Goal: Navigation & Orientation: Find specific page/section

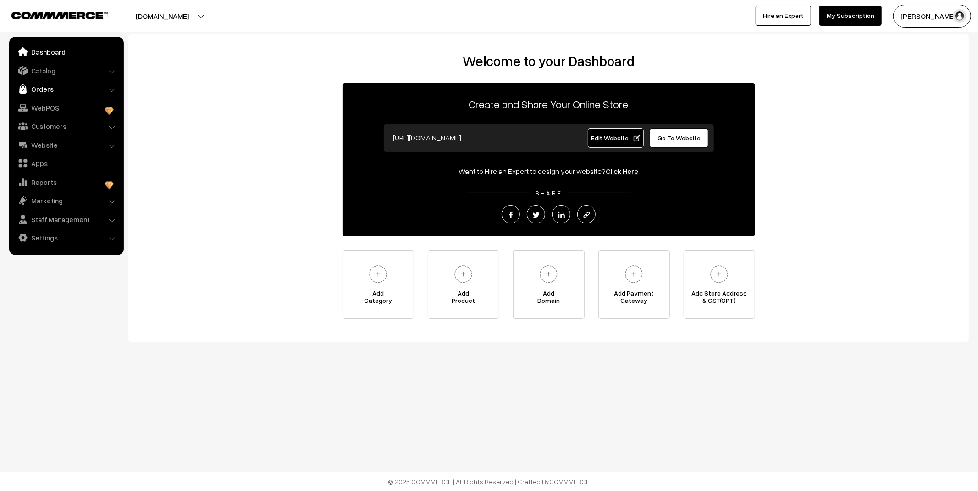
click at [58, 87] on link "Orders" at bounding box center [65, 89] width 109 height 17
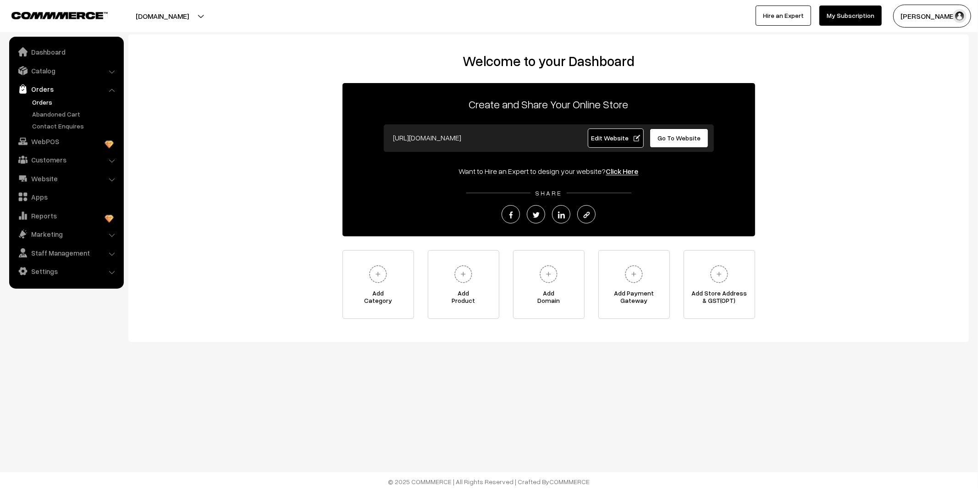
click at [39, 101] on link "Orders" at bounding box center [75, 102] width 91 height 10
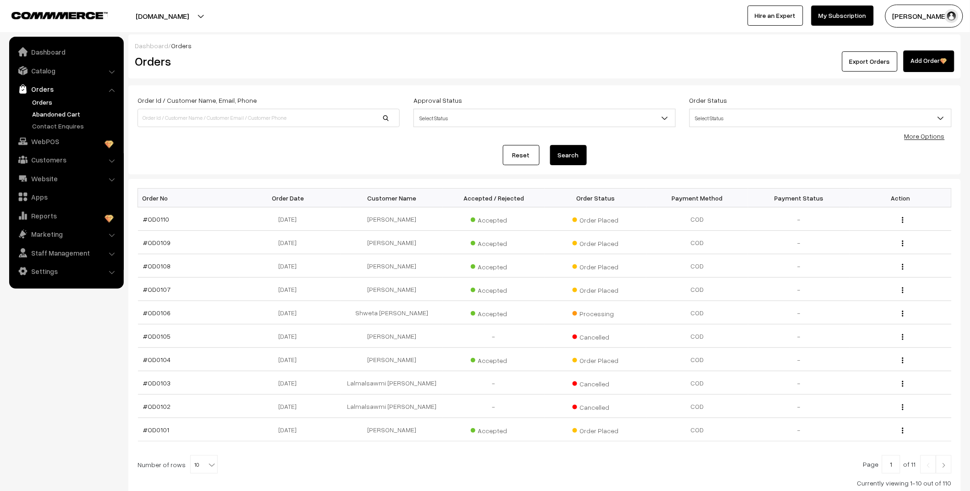
click at [47, 113] on link "Abandoned Cart" at bounding box center [75, 114] width 91 height 10
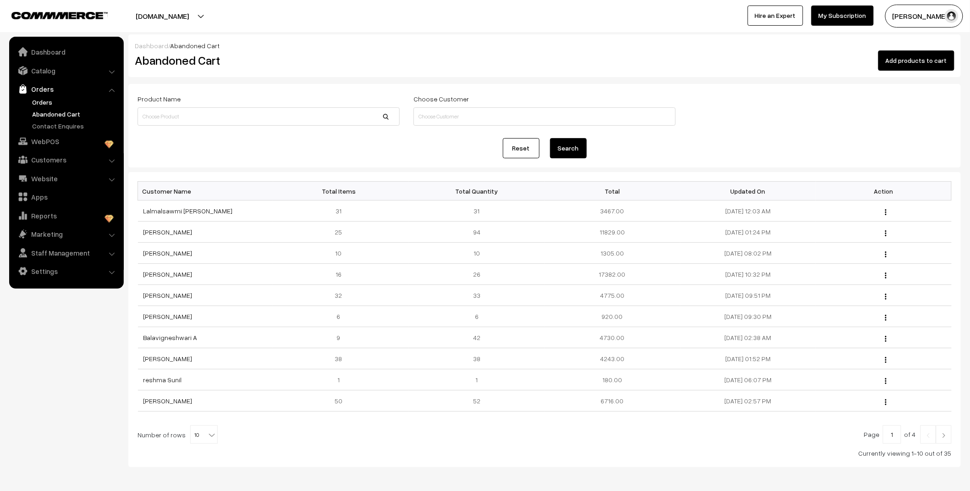
click at [42, 102] on link "Orders" at bounding box center [75, 102] width 91 height 10
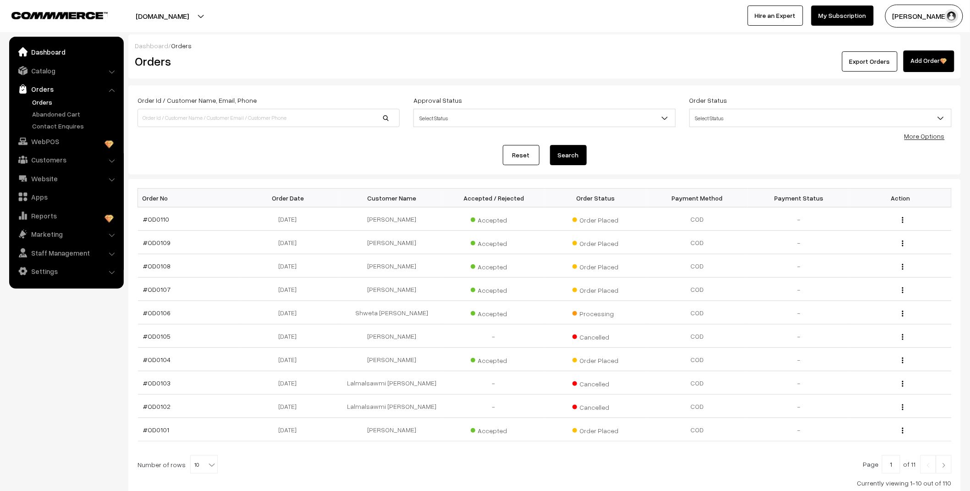
click at [61, 55] on link "Dashboard" at bounding box center [65, 52] width 109 height 17
